Goal: Task Accomplishment & Management: Manage account settings

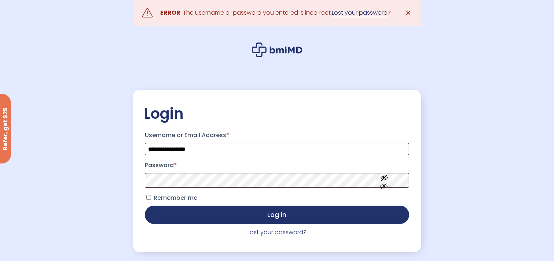
click at [351, 12] on link "Lost your password" at bounding box center [360, 12] width 56 height 9
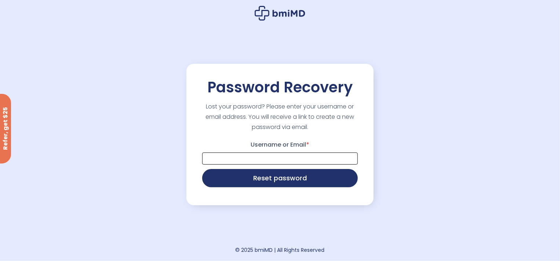
click at [262, 156] on input "Username or Email *" at bounding box center [280, 159] width 156 height 12
type input "**********"
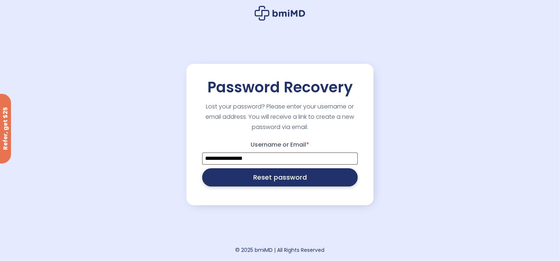
click at [280, 181] on button "Reset password" at bounding box center [280, 177] width 156 height 18
